Goal: Task Accomplishment & Management: Manage account settings

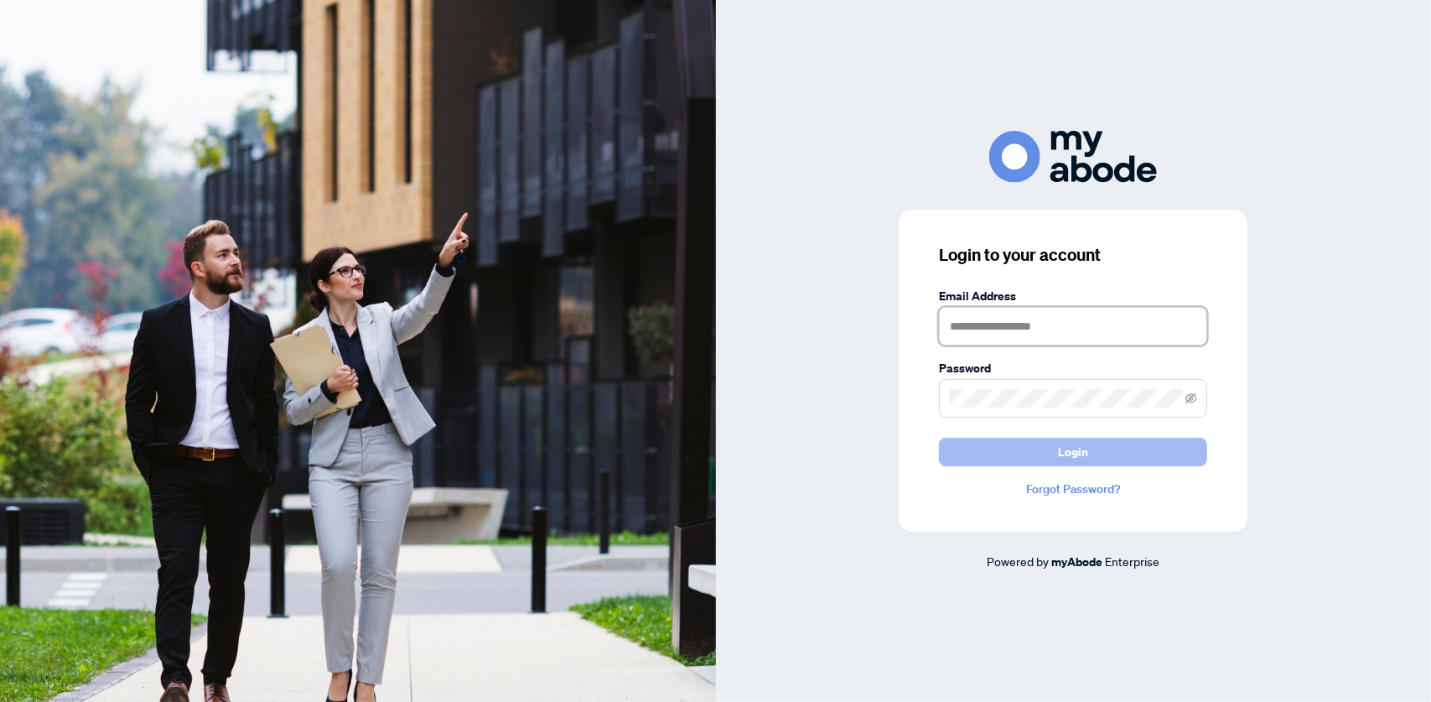
type input "**********"
click at [984, 443] on button "Login" at bounding box center [1073, 452] width 268 height 29
